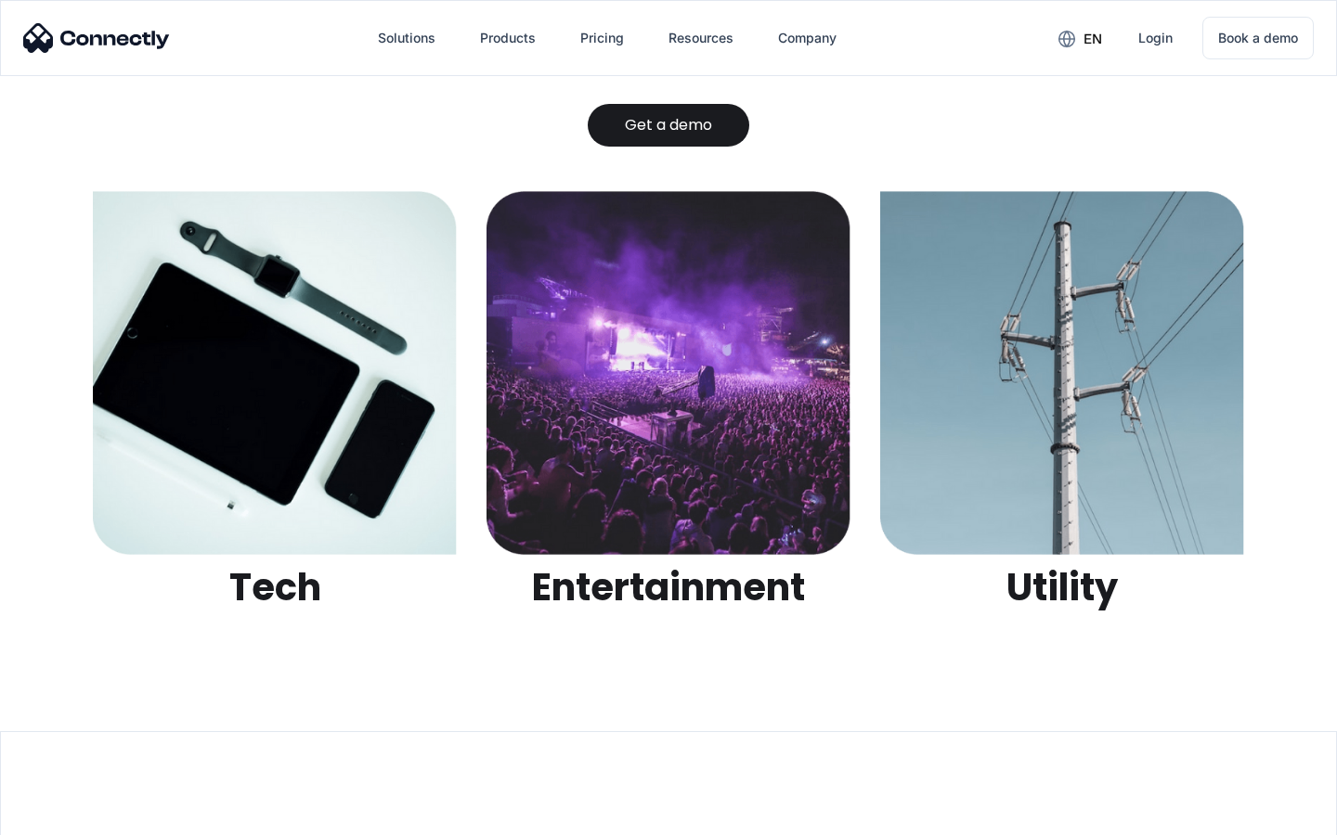
scroll to position [5856, 0]
